Goal: Contribute content: Add original content to the website for others to see

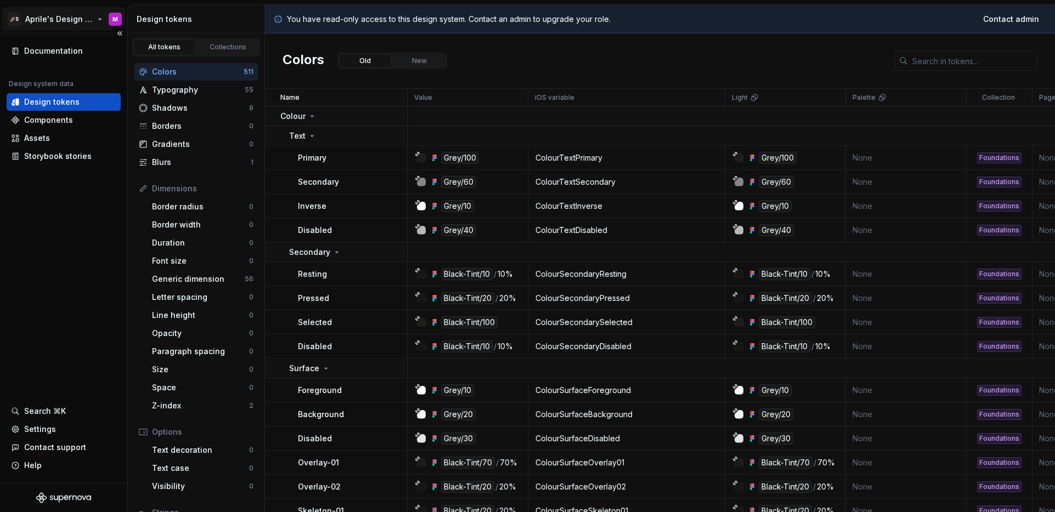
click at [54, 16] on html "🚀S Aprile's Design System M Documentation Design system data Design tokens Comp…" at bounding box center [527, 256] width 1055 height 512
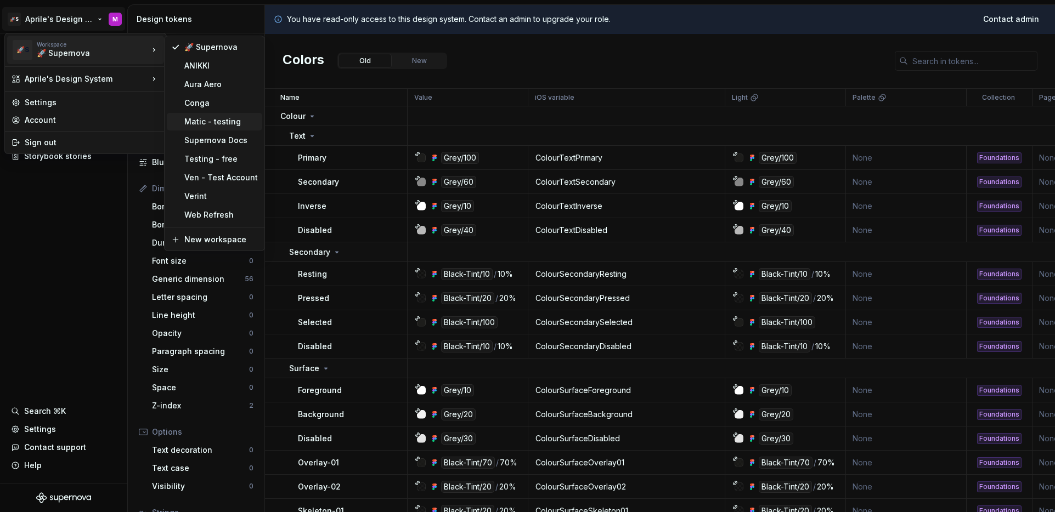
click at [194, 126] on div "Matic - testing" at bounding box center [220, 121] width 73 height 11
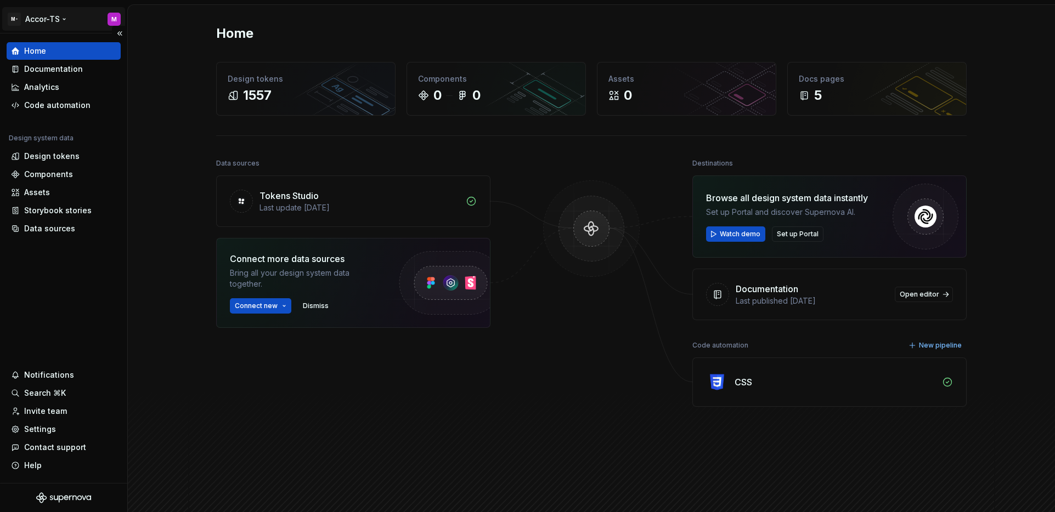
click at [37, 24] on html "M- Accor-TS M Home Documentation Analytics Code automation Design system data D…" at bounding box center [527, 256] width 1055 height 512
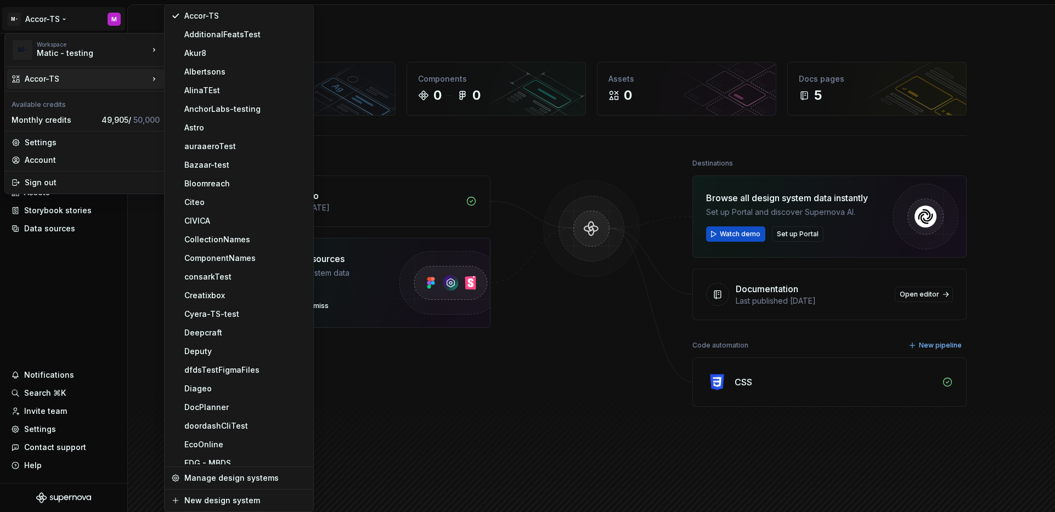
scroll to position [1035, 0]
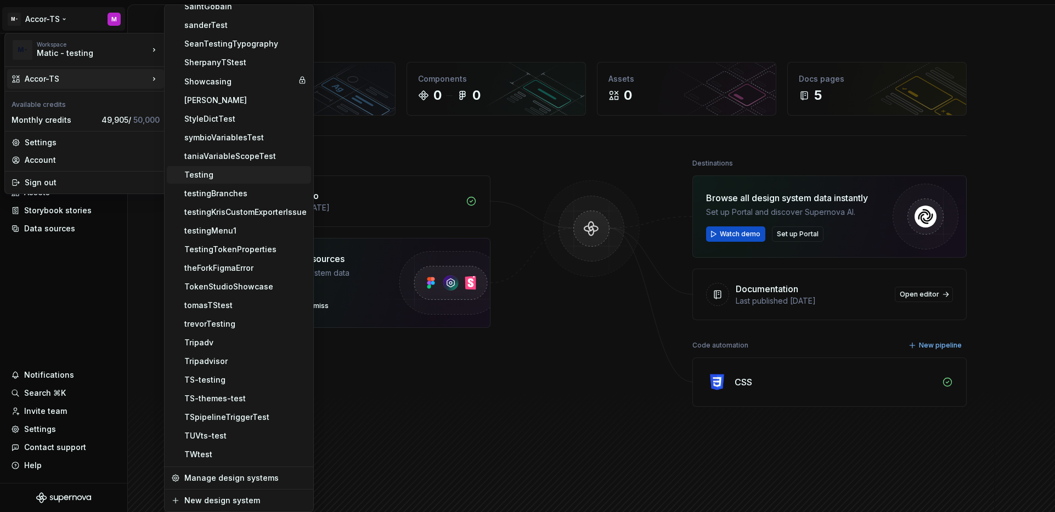
click at [210, 178] on div "Testing" at bounding box center [245, 174] width 122 height 11
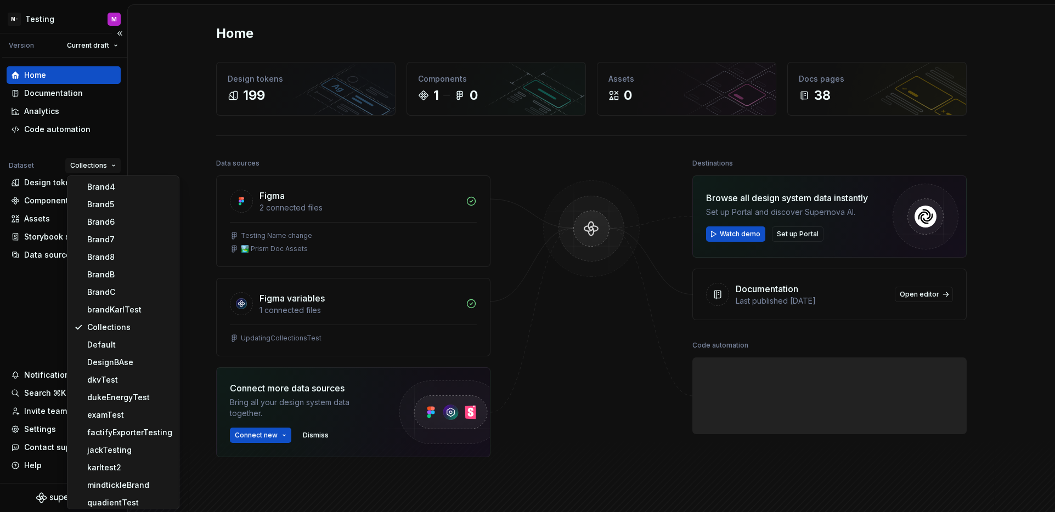
click at [92, 171] on html "M- Testing M Version Current draft Home Documentation Analytics Code automation…" at bounding box center [527, 256] width 1055 height 512
click at [115, 225] on div "Brand6" at bounding box center [129, 222] width 85 height 11
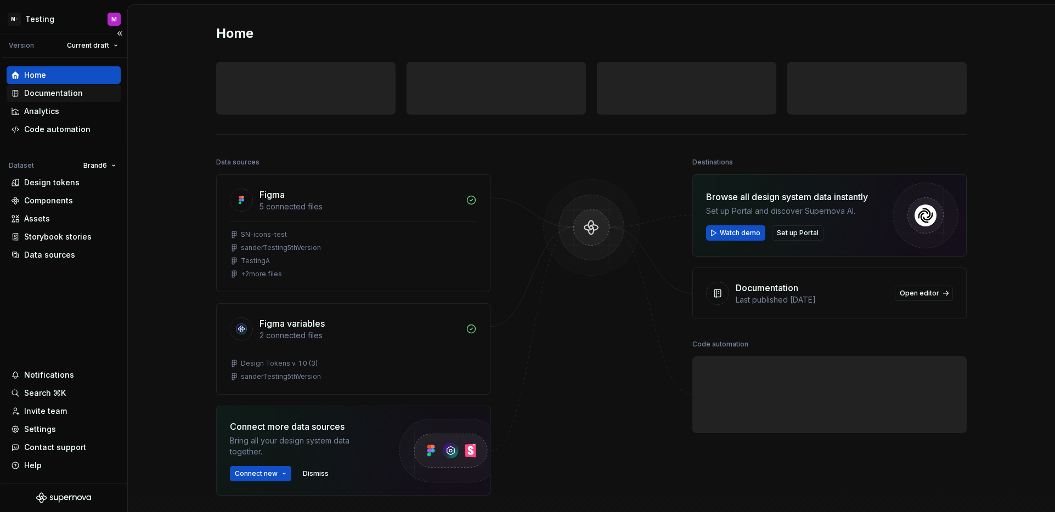
click at [69, 90] on div "Documentation" at bounding box center [53, 93] width 59 height 11
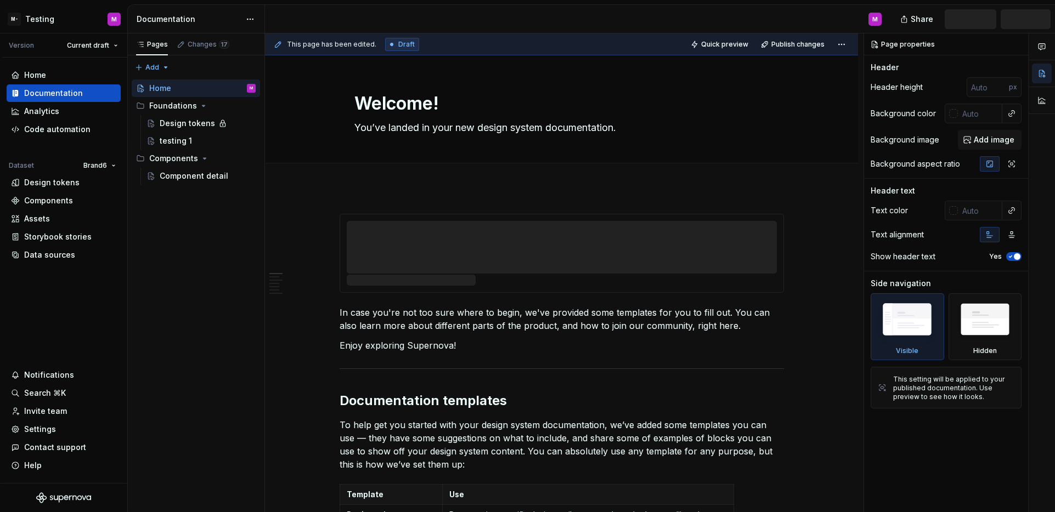
type textarea "*"
type textarea "Home"
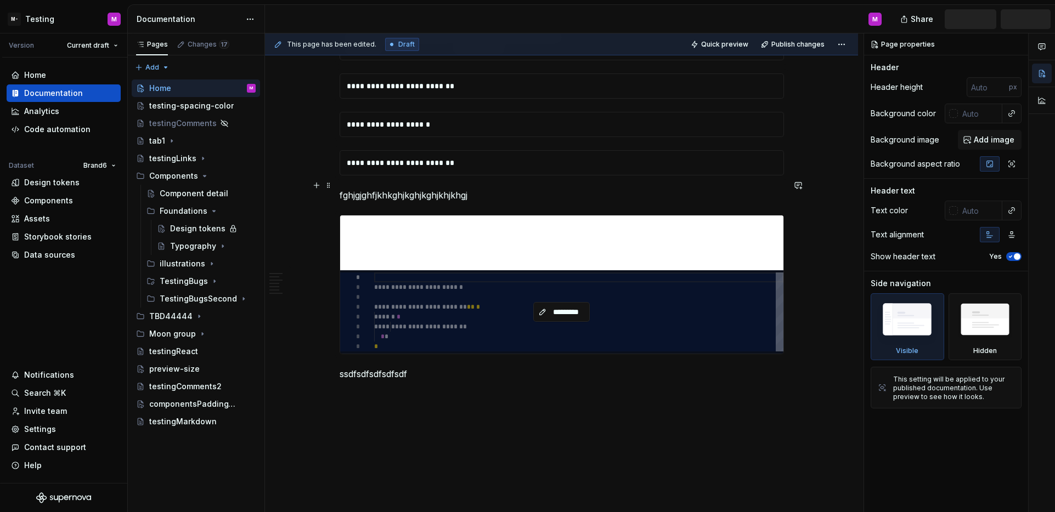
scroll to position [10157, 0]
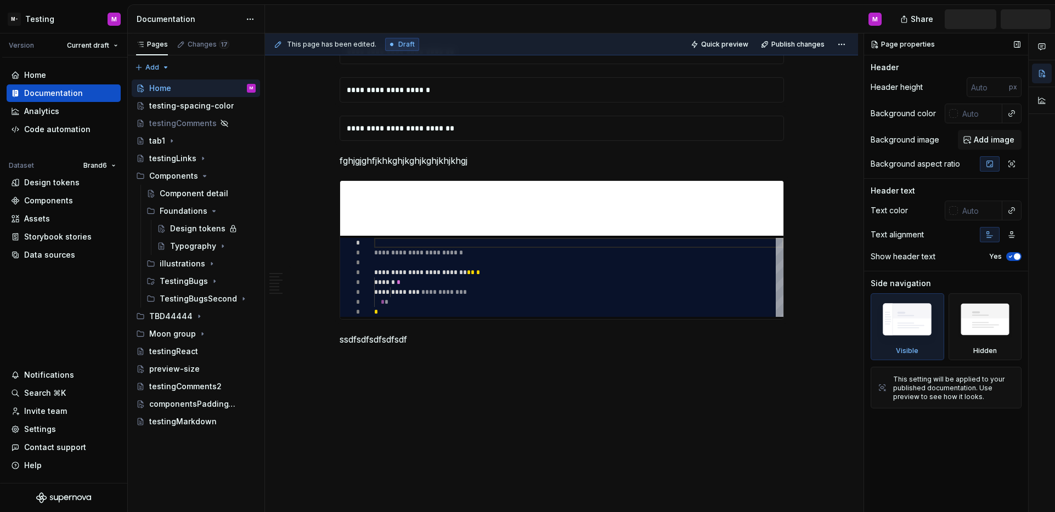
type textarea "*"
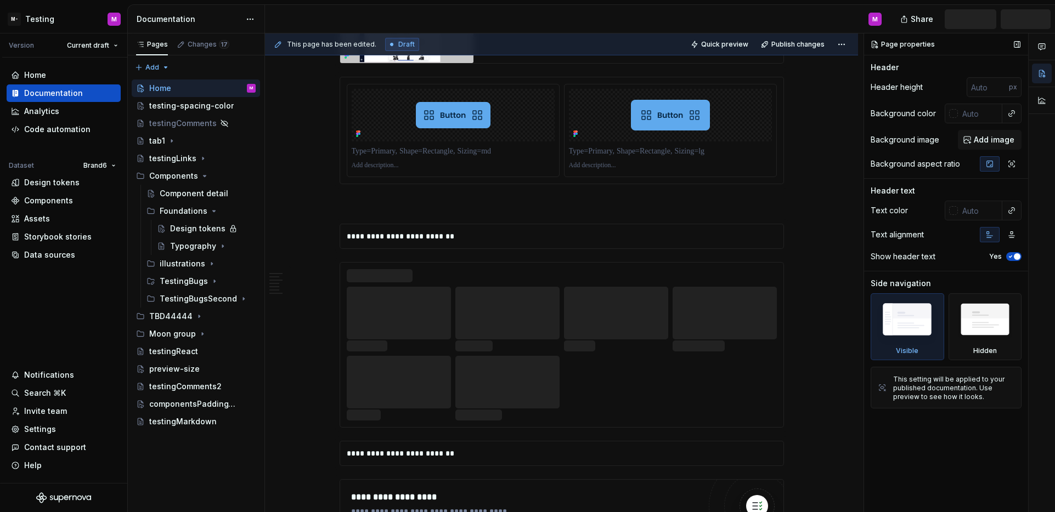
scroll to position [10669, 0]
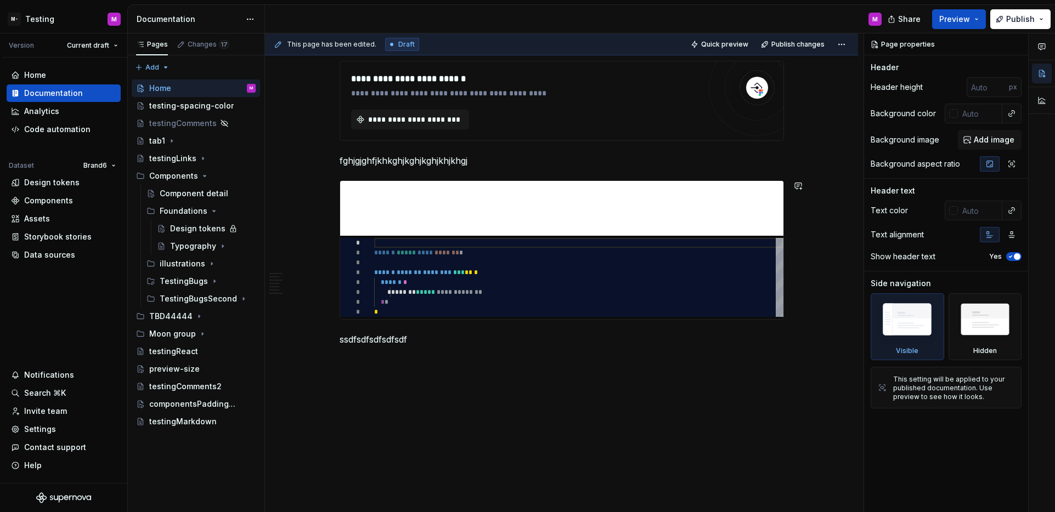
click at [499, 400] on div "**********" at bounding box center [564, 272] width 598 height 479
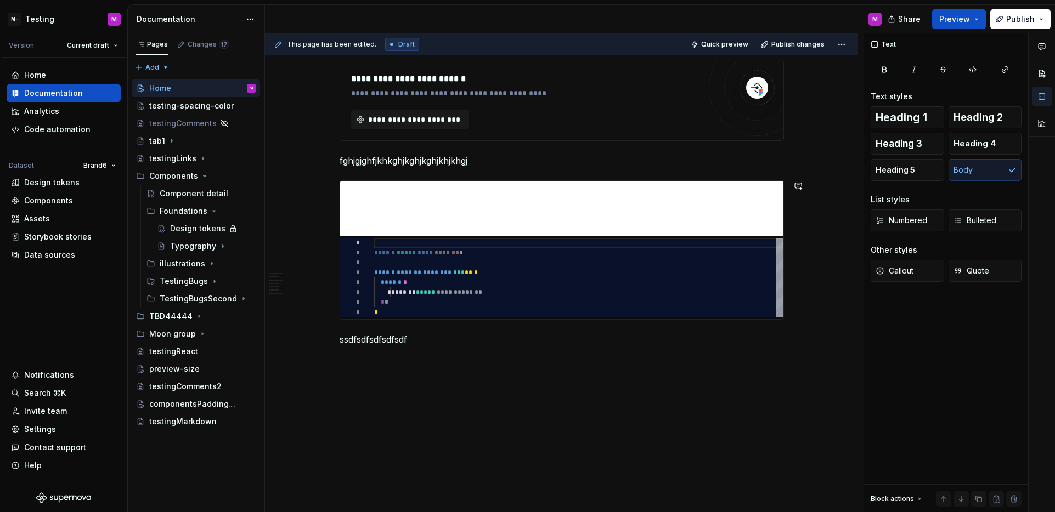
scroll to position [14809, 0]
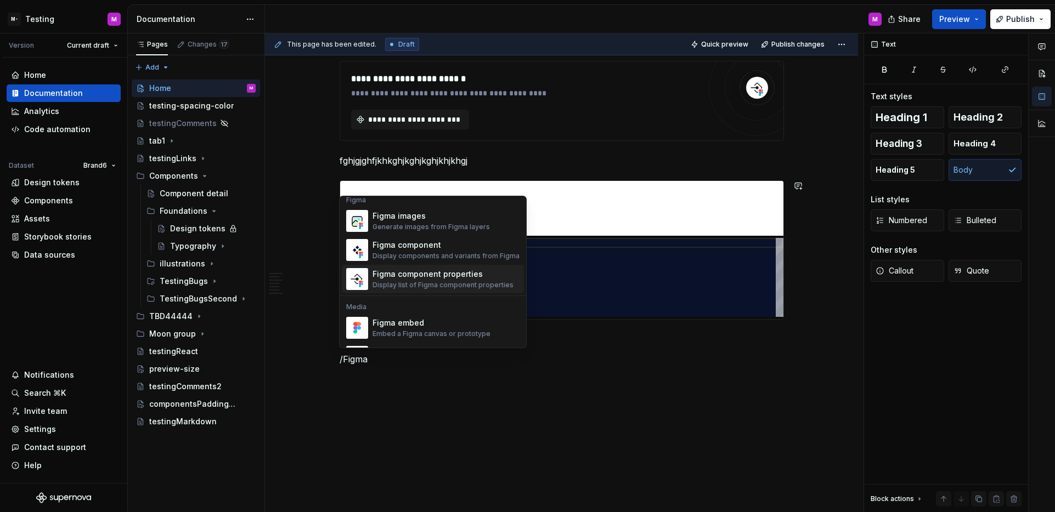
scroll to position [14, 0]
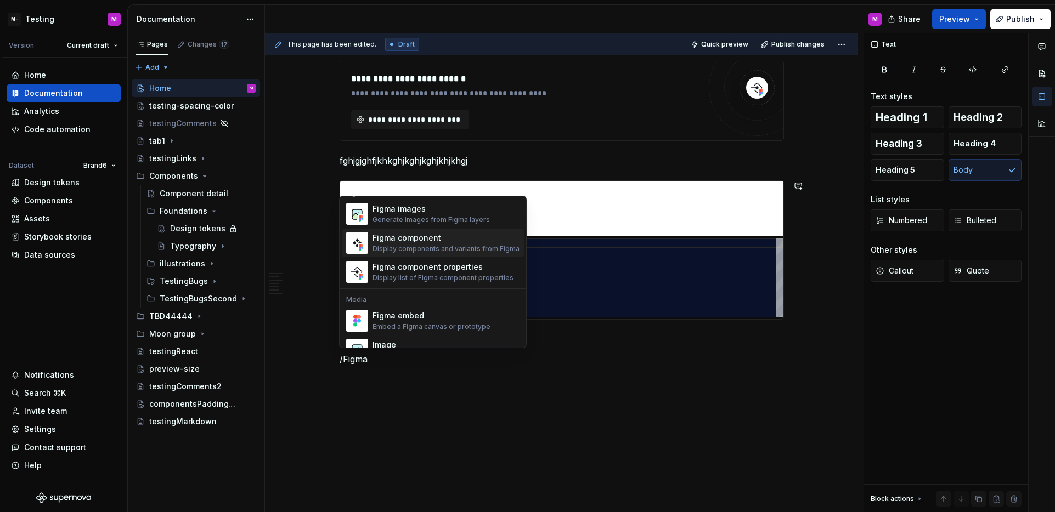
click at [437, 252] on div "Display components and variants from Figma" at bounding box center [445, 249] width 147 height 9
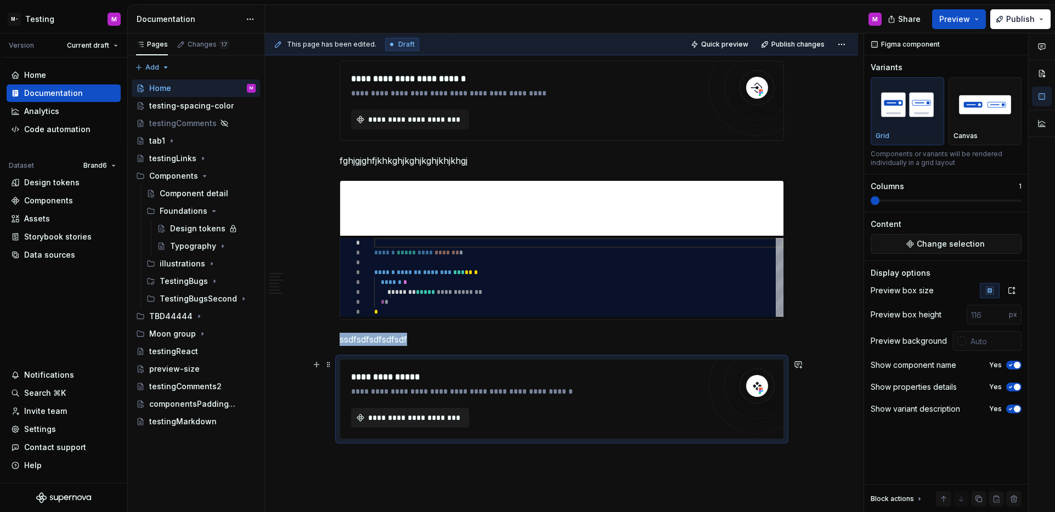
click at [420, 413] on span "**********" at bounding box center [414, 417] width 95 height 11
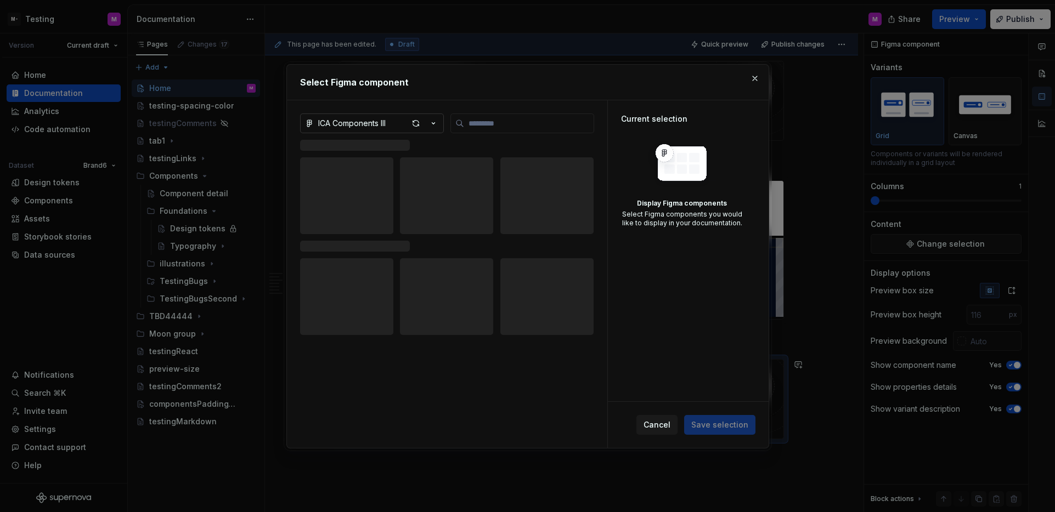
click at [434, 120] on icon "button" at bounding box center [433, 123] width 11 height 11
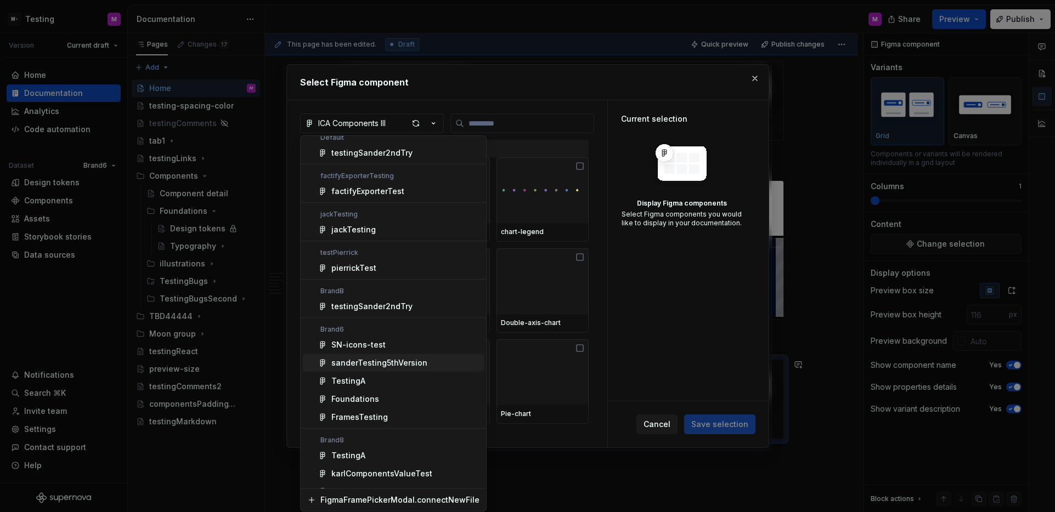
scroll to position [41, 0]
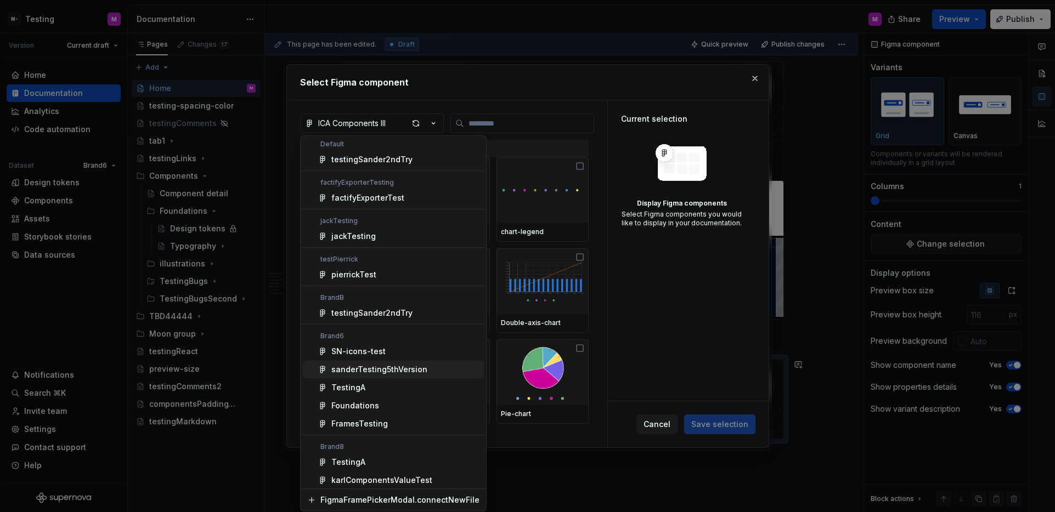
click at [422, 367] on div "sanderTesting5thVersion" at bounding box center [405, 369] width 148 height 11
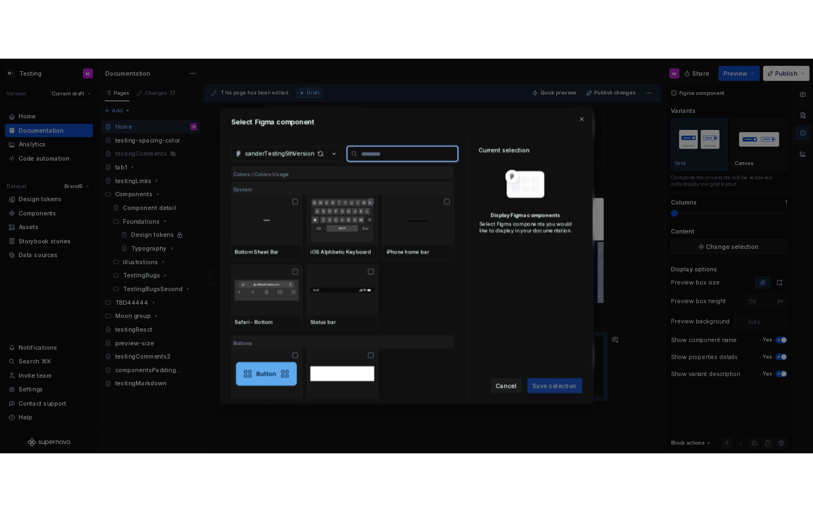
scroll to position [247, 0]
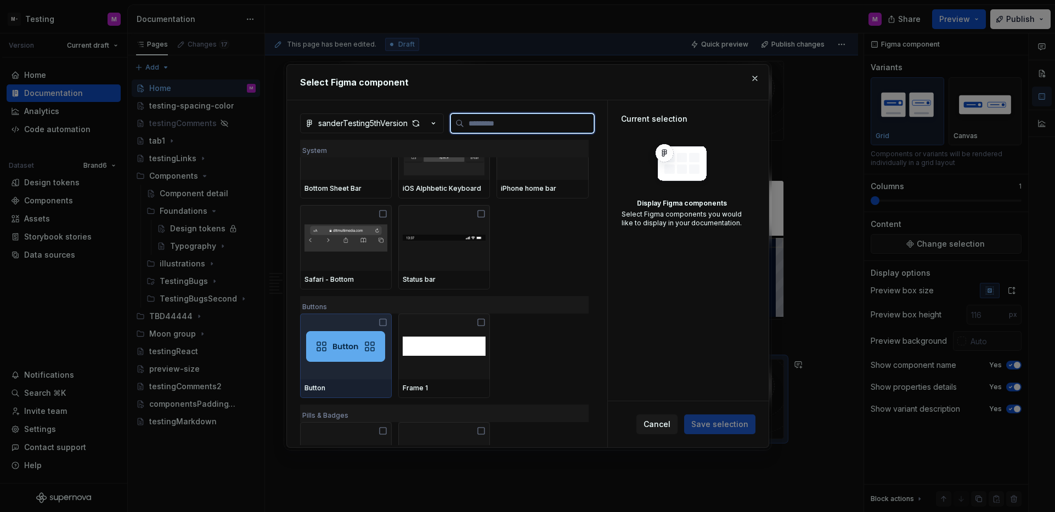
click at [348, 332] on img at bounding box center [345, 346] width 79 height 31
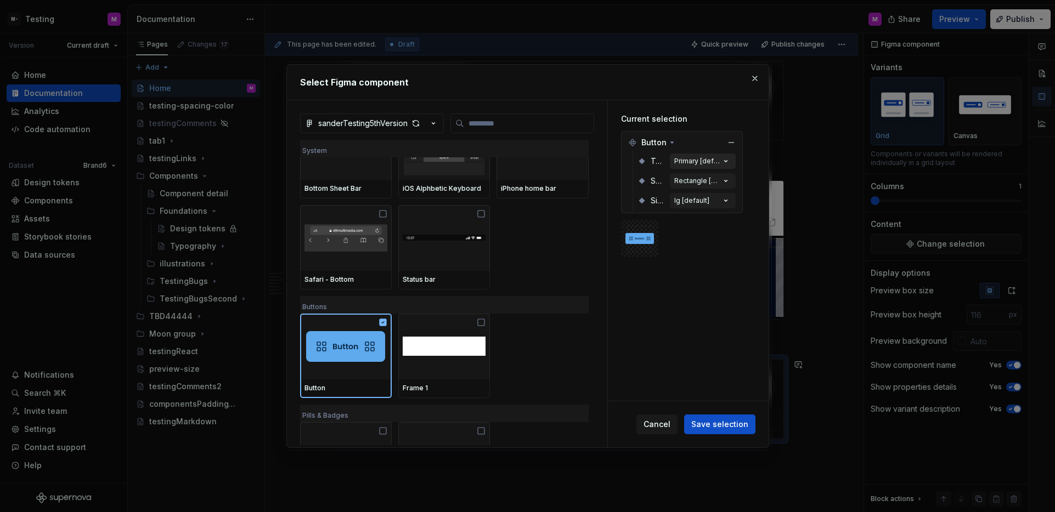
click at [697, 161] on div "Primary [default]" at bounding box center [697, 161] width 46 height 9
click at [704, 181] on div "Rectangle [default]" at bounding box center [697, 181] width 46 height 9
click at [705, 184] on div "Rectangle [default]" at bounding box center [697, 181] width 46 height 9
click at [706, 202] on div "lg [default]" at bounding box center [691, 200] width 35 height 9
click at [706, 205] on div "lg [default]" at bounding box center [691, 200] width 35 height 9
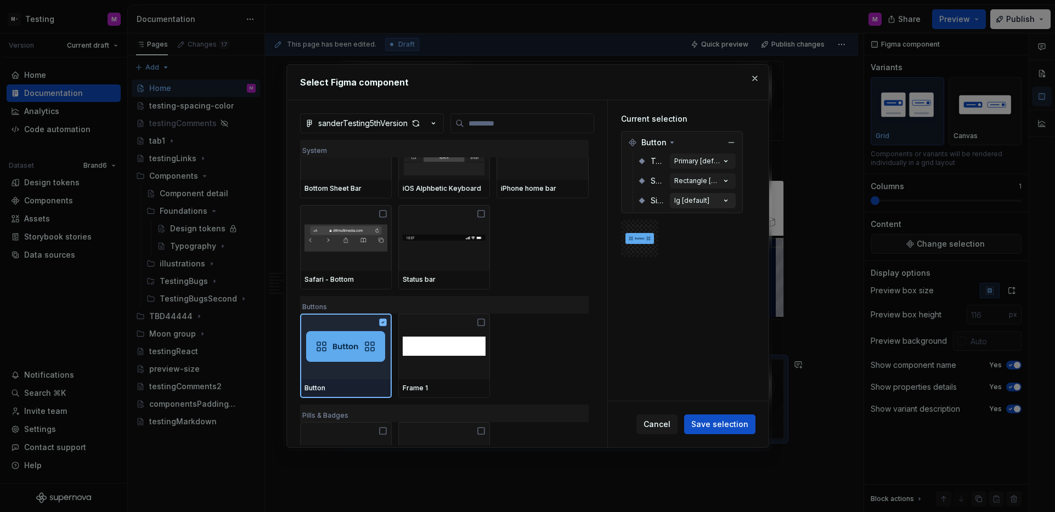
click at [706, 205] on button "lg [default]" at bounding box center [703, 200] width 66 height 15
click at [704, 197] on button "lg [default]" at bounding box center [703, 200] width 66 height 15
click at [700, 182] on div "Rectangle [default]" at bounding box center [697, 181] width 46 height 9
click at [702, 173] on button "Rectangle [default]" at bounding box center [703, 180] width 66 height 15
click at [704, 165] on div "Primary [default]" at bounding box center [697, 161] width 46 height 9
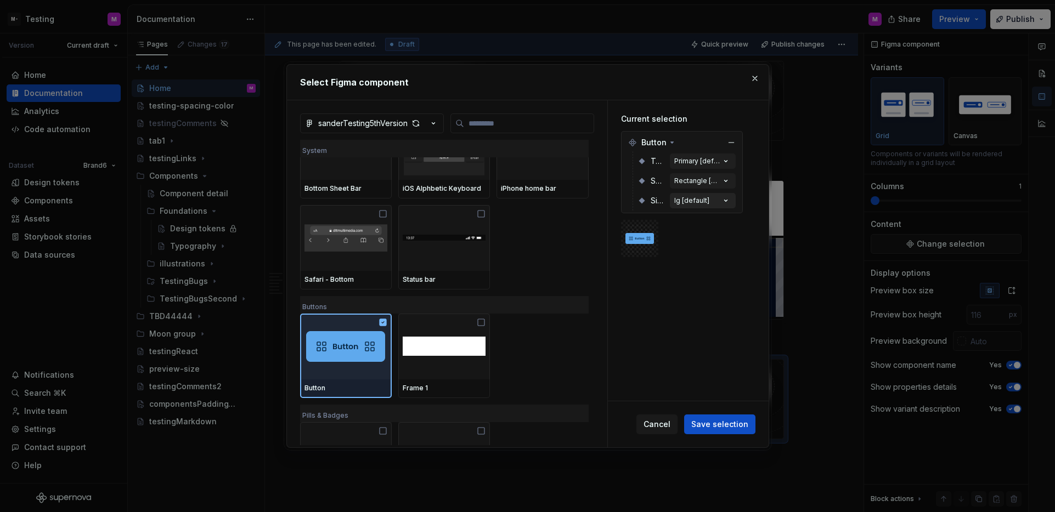
click at [716, 197] on button "lg [default]" at bounding box center [703, 200] width 66 height 15
click at [706, 193] on button "lg [default]" at bounding box center [703, 200] width 66 height 15
click at [696, 178] on div "Rectangle [default]" at bounding box center [697, 181] width 46 height 9
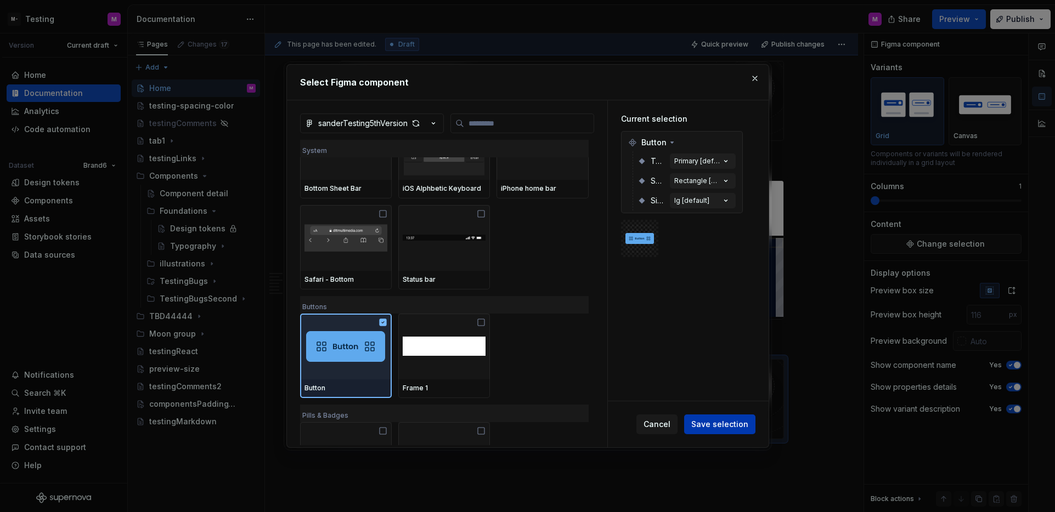
click at [731, 424] on span "Save selection" at bounding box center [719, 424] width 57 height 11
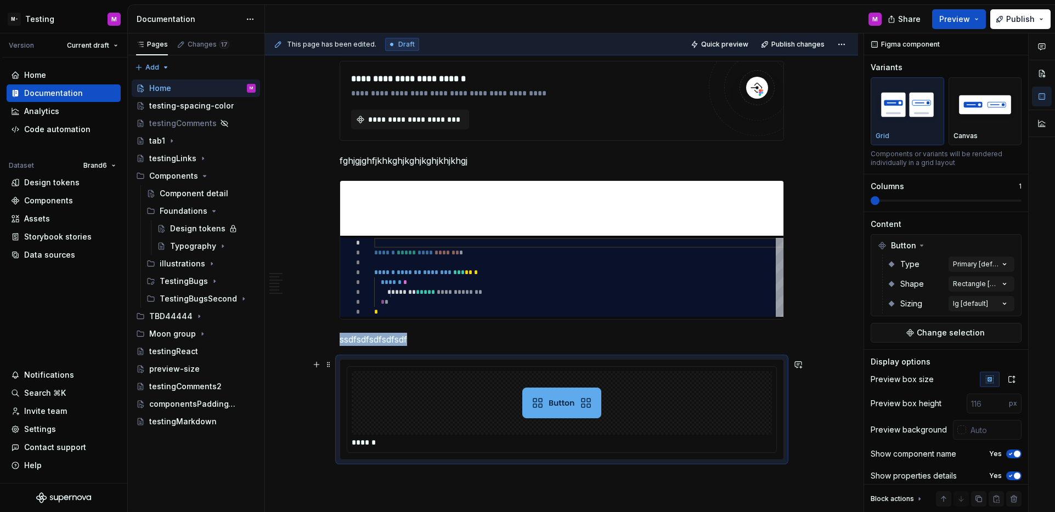
click at [735, 417] on div at bounding box center [562, 403] width 420 height 64
click at [73, 285] on div "Home Documentation Analytics Code automation Dataset Brand6 Design tokens Compo…" at bounding box center [63, 271] width 127 height 426
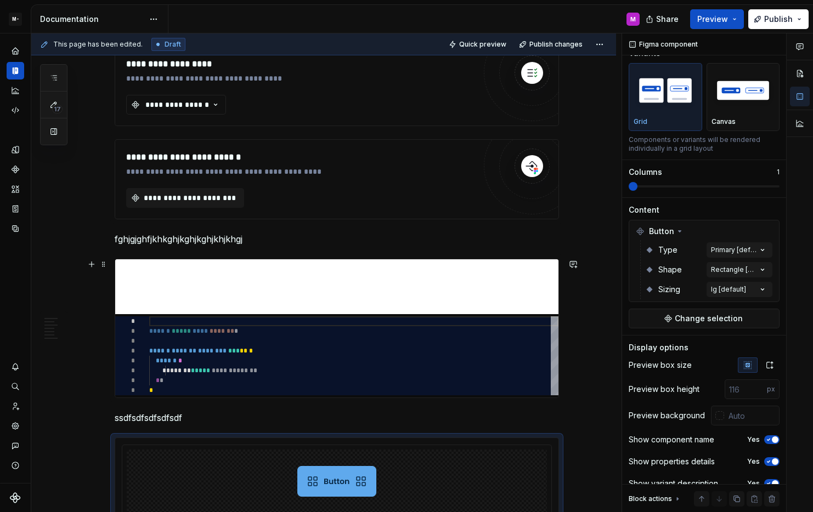
scroll to position [14688, 0]
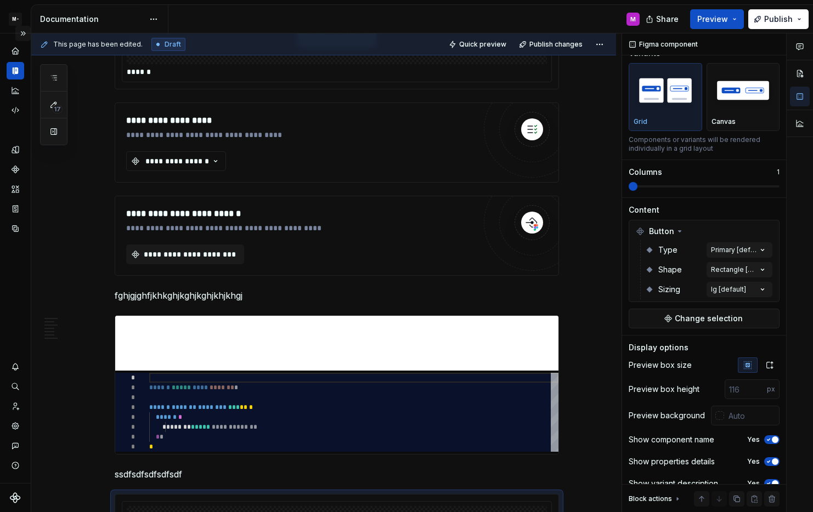
click at [22, 37] on button "Expand sidebar" at bounding box center [22, 33] width 15 height 15
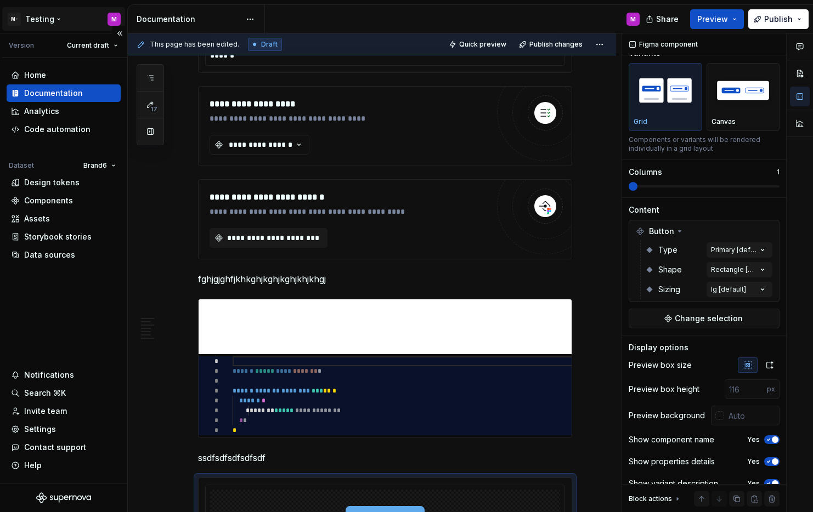
scroll to position [15203, 0]
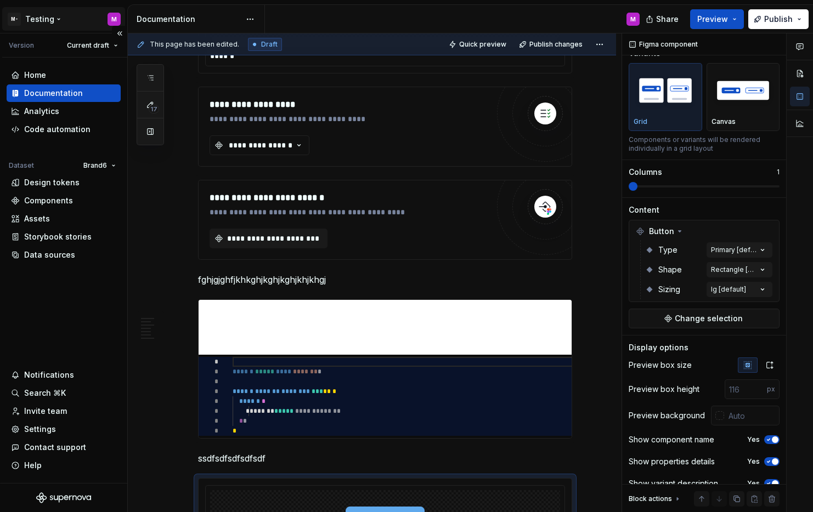
click at [43, 22] on html "M- Testing M Version Current draft Home Documentation Analytics Code automation…" at bounding box center [406, 256] width 813 height 512
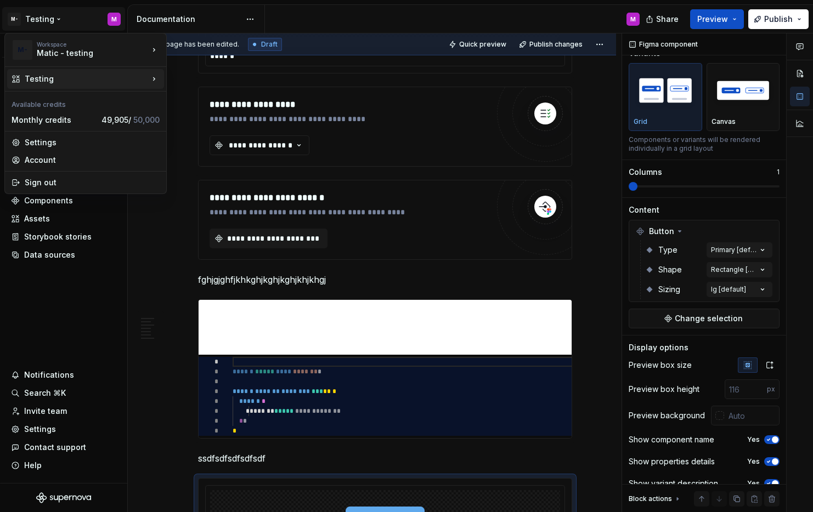
type textarea "*"
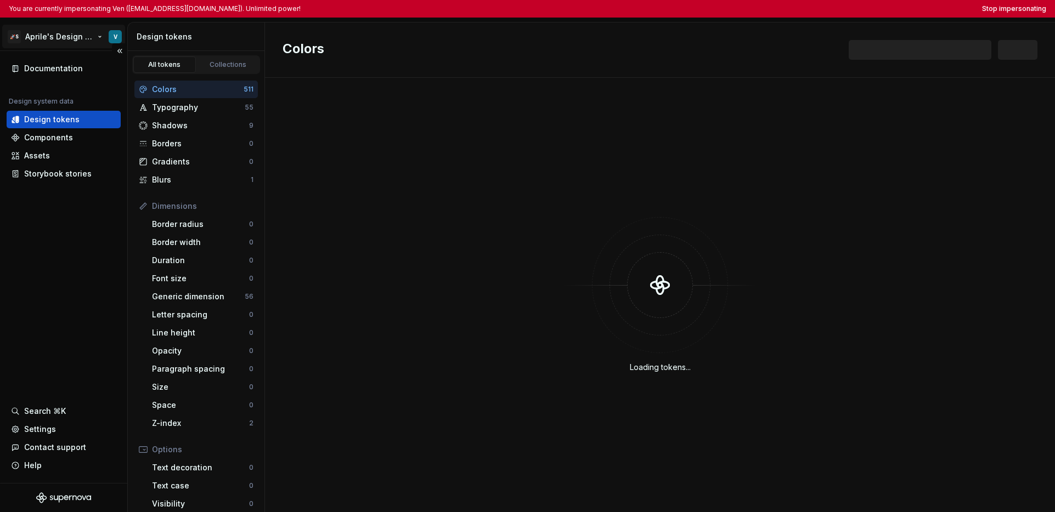
click at [50, 36] on html "You are currently impersonating Ven ([EMAIL_ADDRESS][DOMAIN_NAME]). Unlimited p…" at bounding box center [527, 256] width 1055 height 512
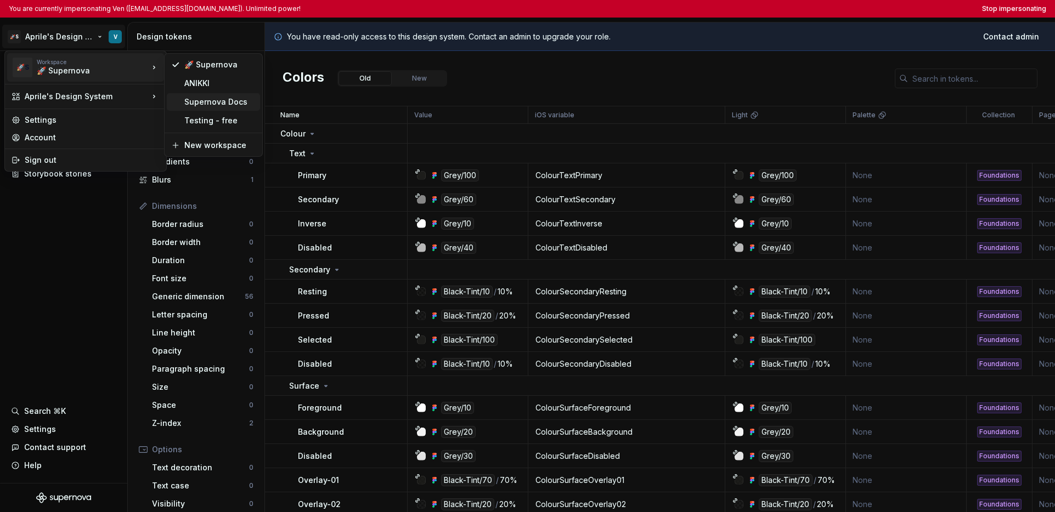
click at [197, 104] on div "Supernova Docs" at bounding box center [219, 102] width 71 height 11
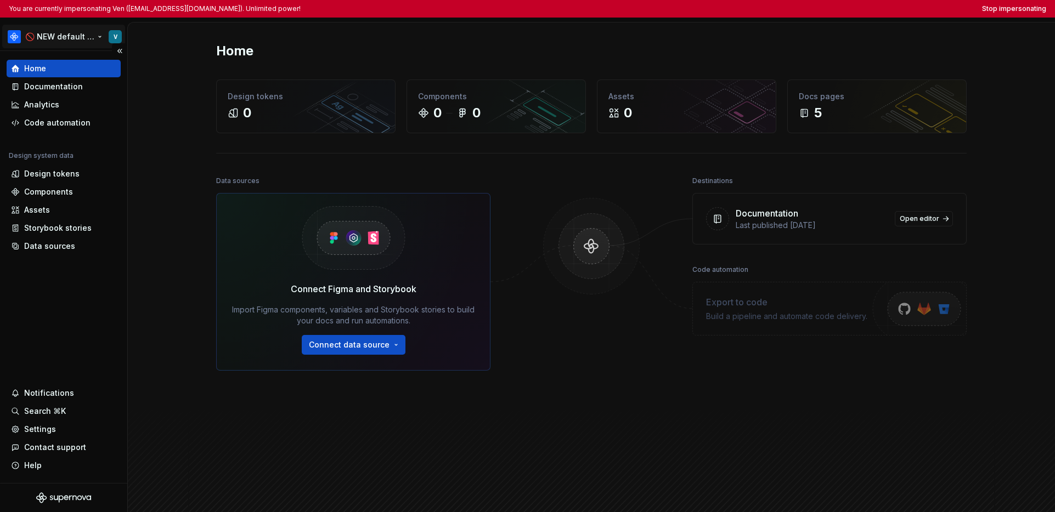
click at [64, 37] on html "You are currently impersonating Ven ([EMAIL_ADDRESS][DOMAIN_NAME]). Unlimited p…" at bounding box center [527, 256] width 1055 height 512
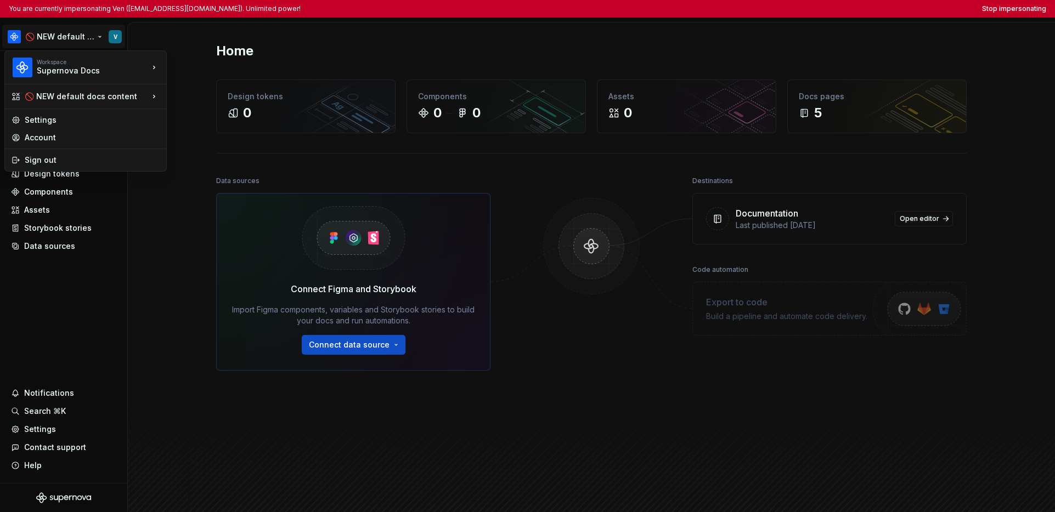
click at [64, 287] on html "You are currently impersonating Ven ([EMAIL_ADDRESS][DOMAIN_NAME]). Unlimited p…" at bounding box center [527, 256] width 1055 height 512
click at [58, 42] on html "You are currently impersonating Ven ([EMAIL_ADDRESS][DOMAIN_NAME]). Unlimited p…" at bounding box center [527, 256] width 1055 height 512
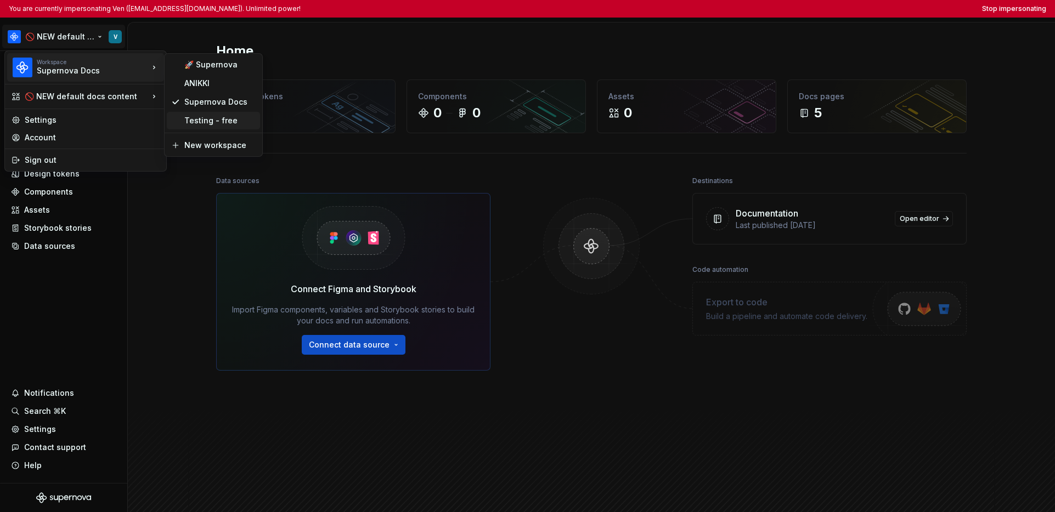
click at [203, 122] on div "Testing - free" at bounding box center [219, 120] width 71 height 11
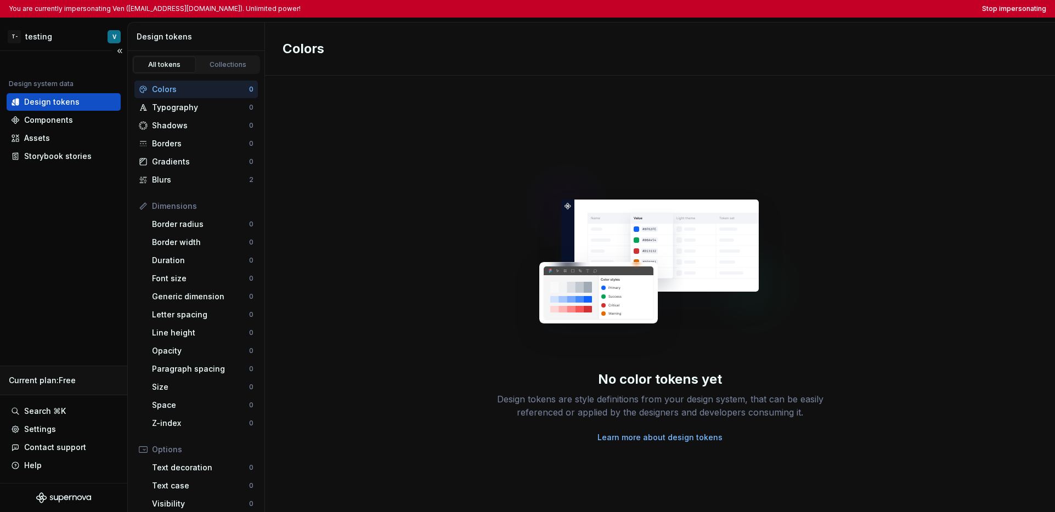
click at [66, 246] on div "Design system data Design tokens Components Assets Storybook stories Current pl…" at bounding box center [63, 267] width 127 height 432
click at [67, 307] on div "Design system data Design tokens Components Assets Storybook stories Current pl…" at bounding box center [63, 267] width 127 height 432
click at [47, 44] on html "You are currently impersonating Ven ([EMAIL_ADDRESS][DOMAIN_NAME]). Unlimited p…" at bounding box center [527, 256] width 1055 height 512
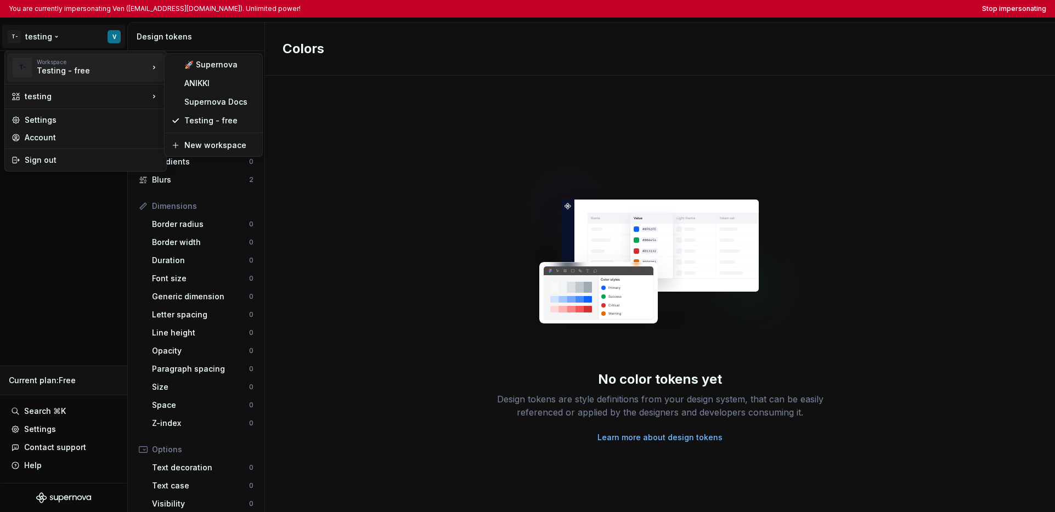
click at [82, 241] on html "You are currently impersonating Ven ([EMAIL_ADDRESS][DOMAIN_NAME]). Unlimited p…" at bounding box center [527, 256] width 1055 height 512
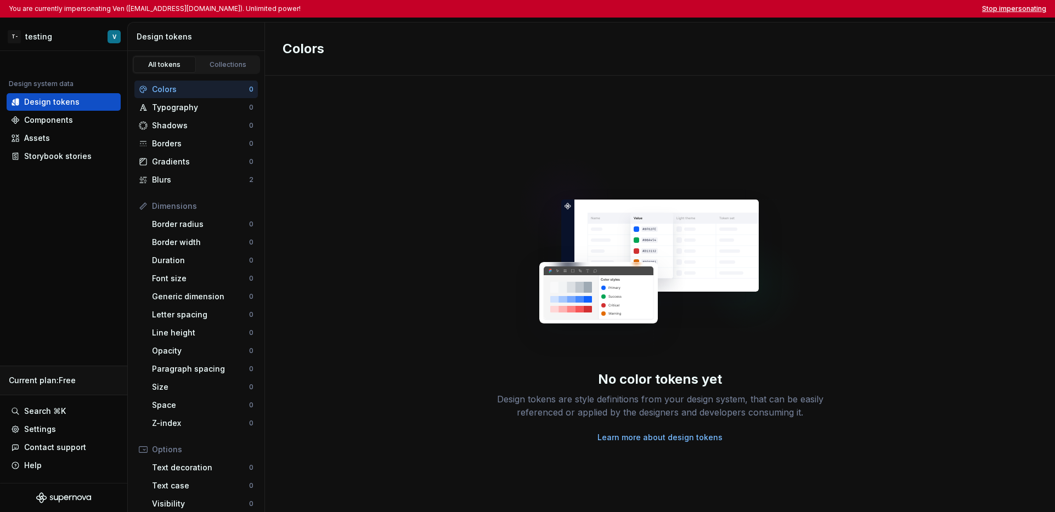
click at [812, 10] on button "Stop impersonating" at bounding box center [1014, 8] width 64 height 9
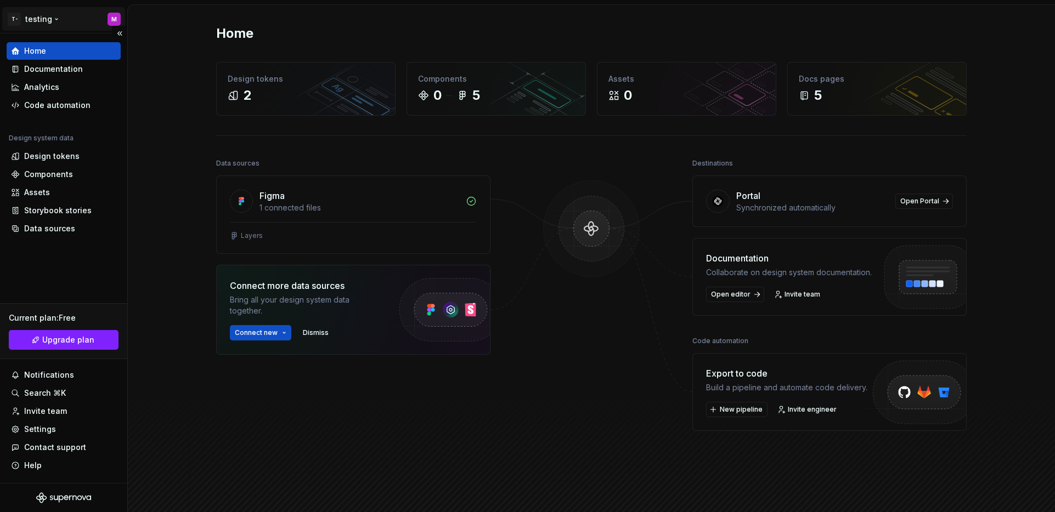
click at [35, 16] on html "T- testing M Home Documentation Analytics Code automation Design system data De…" at bounding box center [527, 256] width 1055 height 512
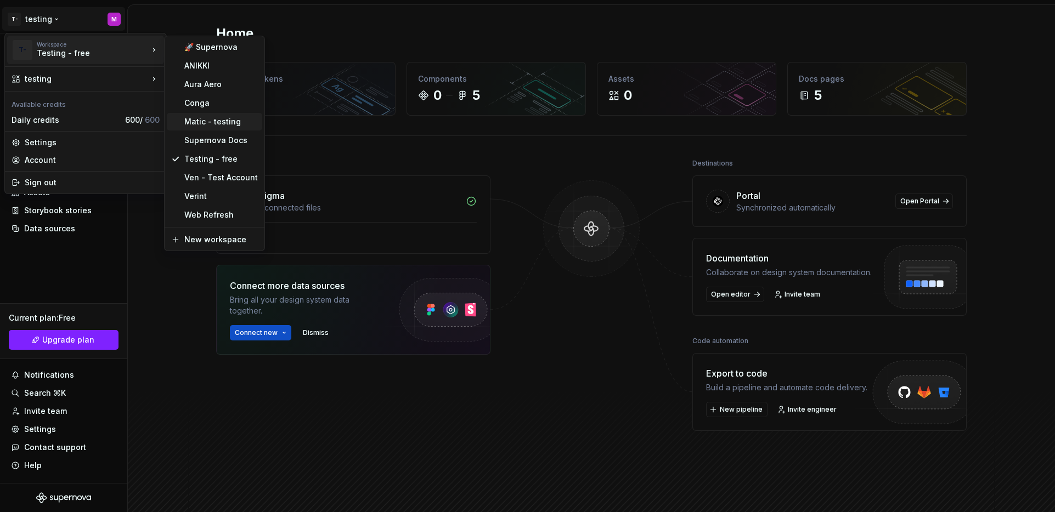
click at [209, 123] on div "Matic - testing" at bounding box center [220, 121] width 73 height 11
